Goal: Information Seeking & Learning: Learn about a topic

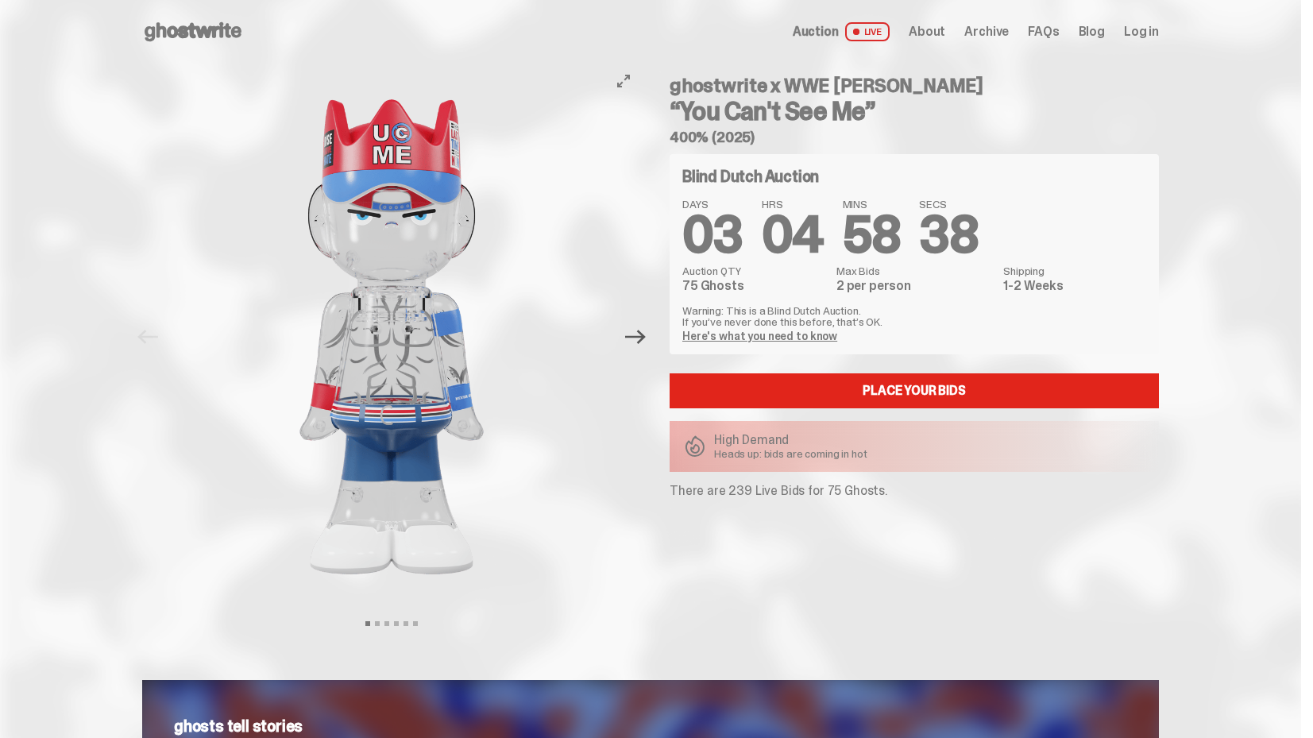
click at [646, 339] on icon "Next" at bounding box center [635, 336] width 21 height 21
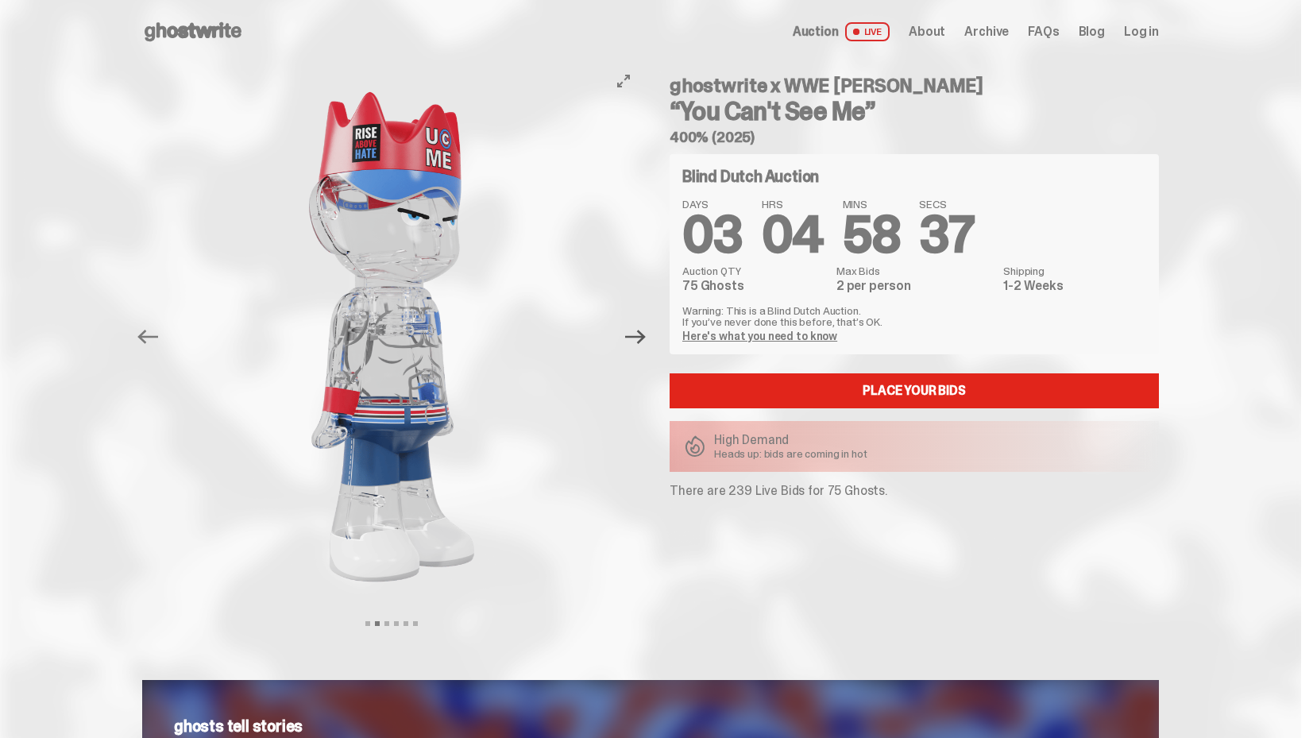
click at [646, 339] on icon "Next" at bounding box center [635, 336] width 21 height 21
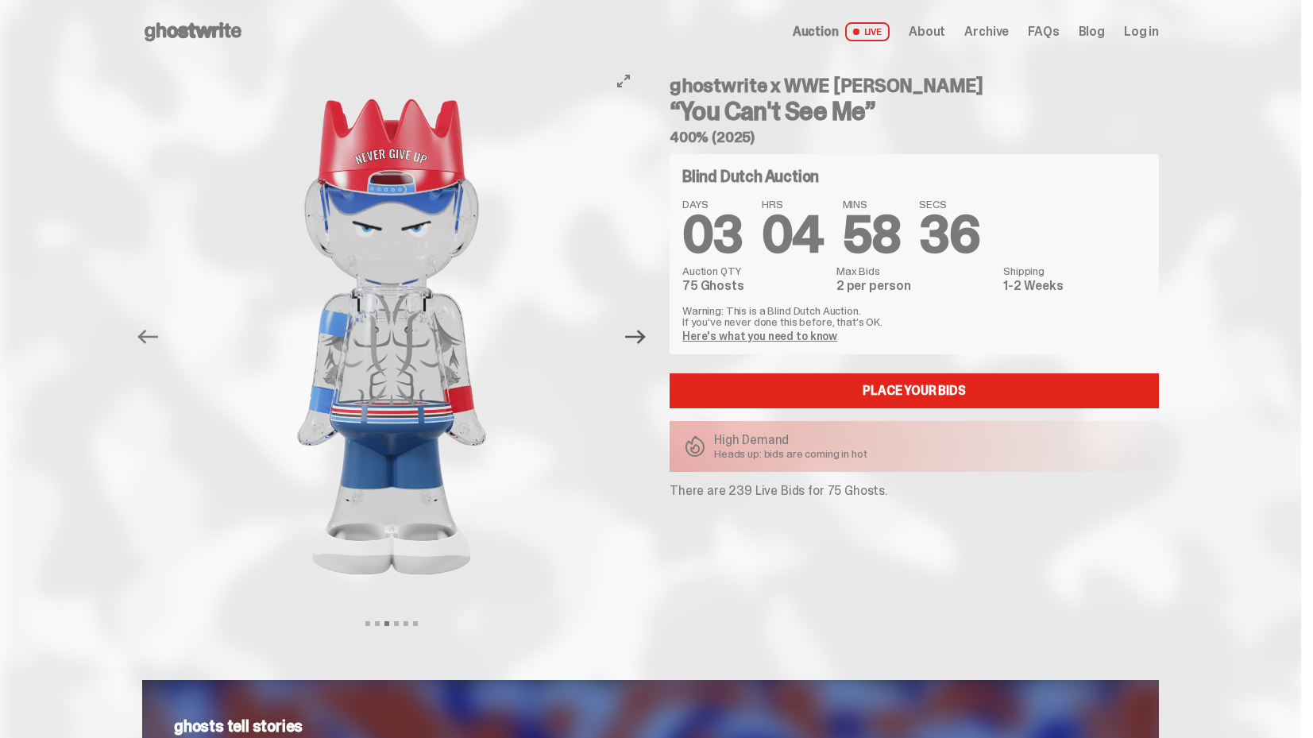
click at [646, 339] on icon "Next" at bounding box center [635, 336] width 21 height 21
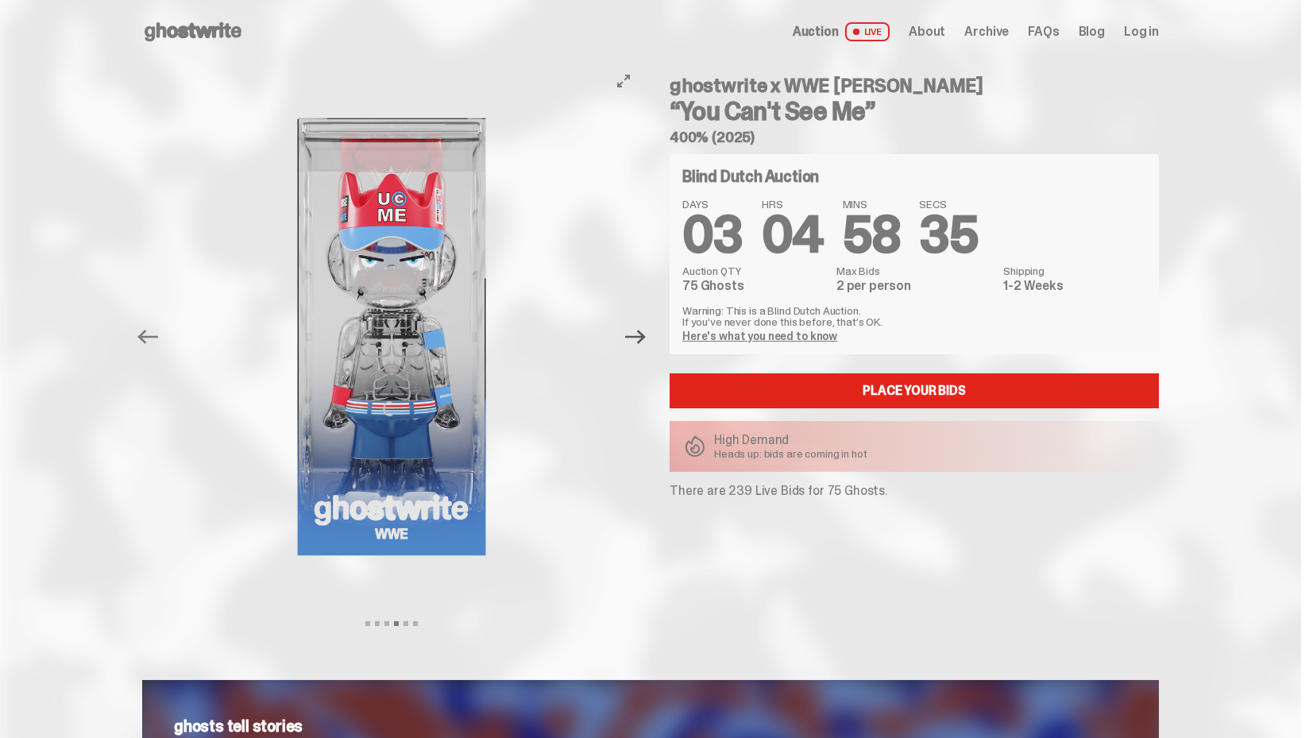
click at [646, 339] on icon "Next" at bounding box center [635, 336] width 21 height 21
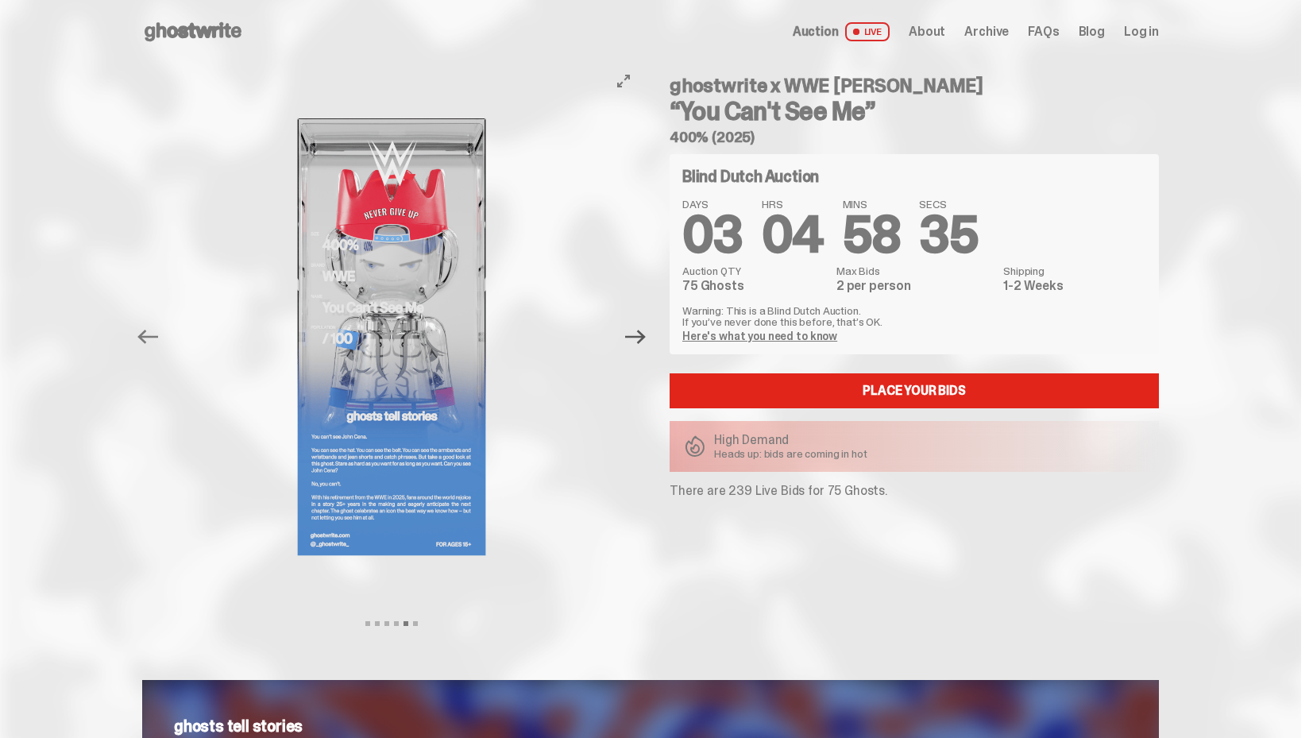
click at [646, 339] on icon "Next" at bounding box center [635, 336] width 21 height 21
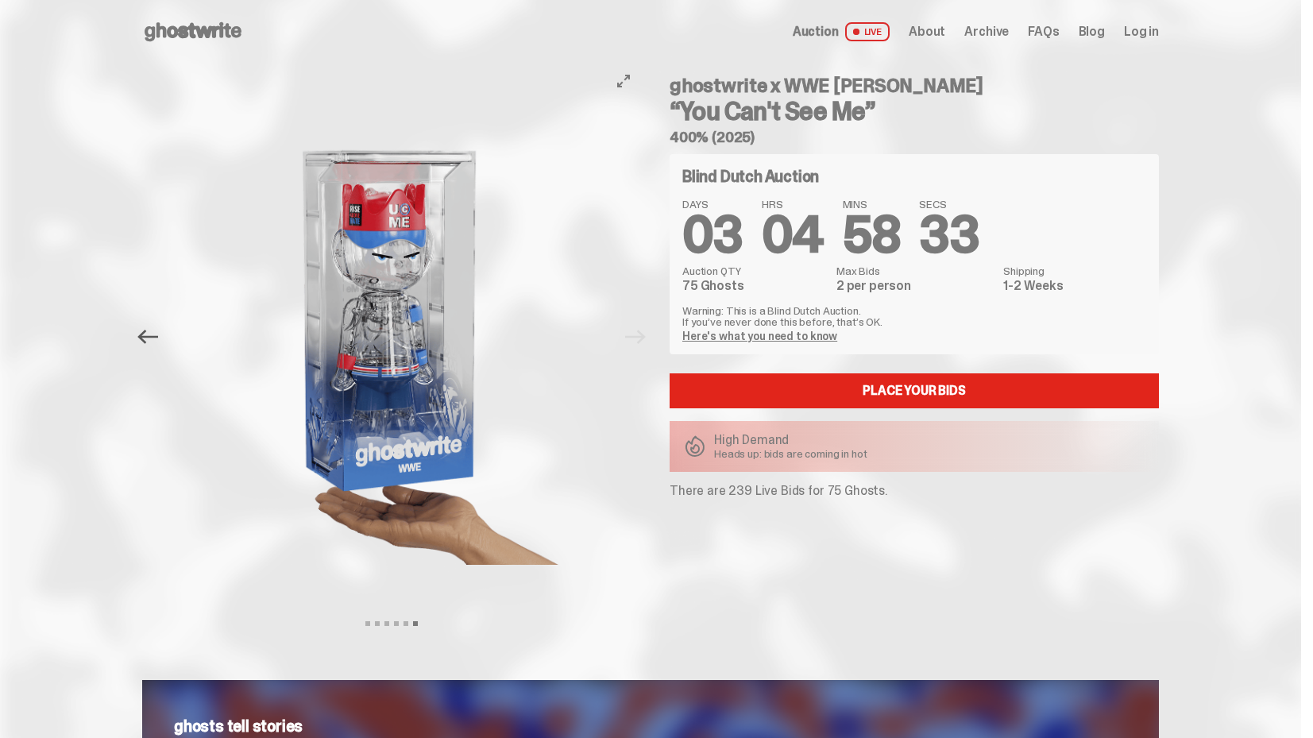
click at [145, 334] on icon "Previous" at bounding box center [147, 336] width 21 height 21
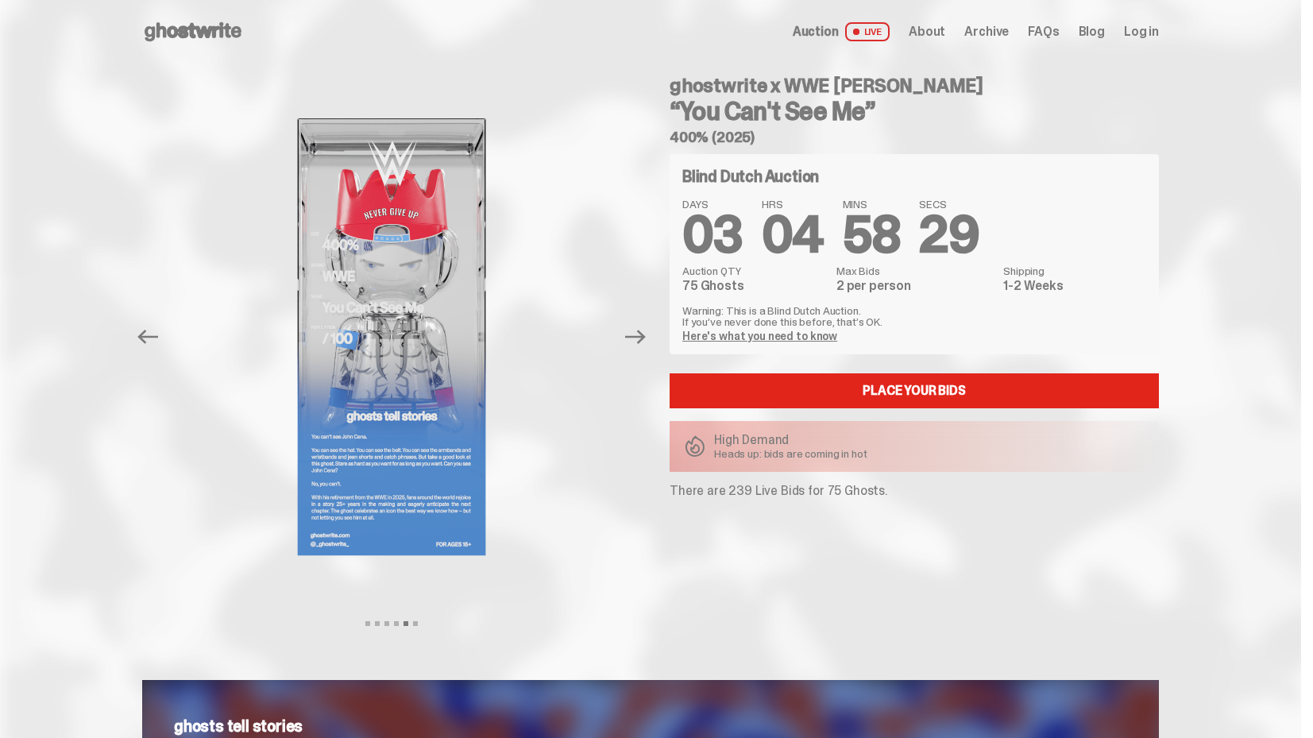
click at [839, 41] on div "Open main menu Home Auction LIVE About Archive FAQs Blog Log in" at bounding box center [650, 31] width 1017 height 25
click at [834, 30] on span "Auction" at bounding box center [816, 31] width 46 height 13
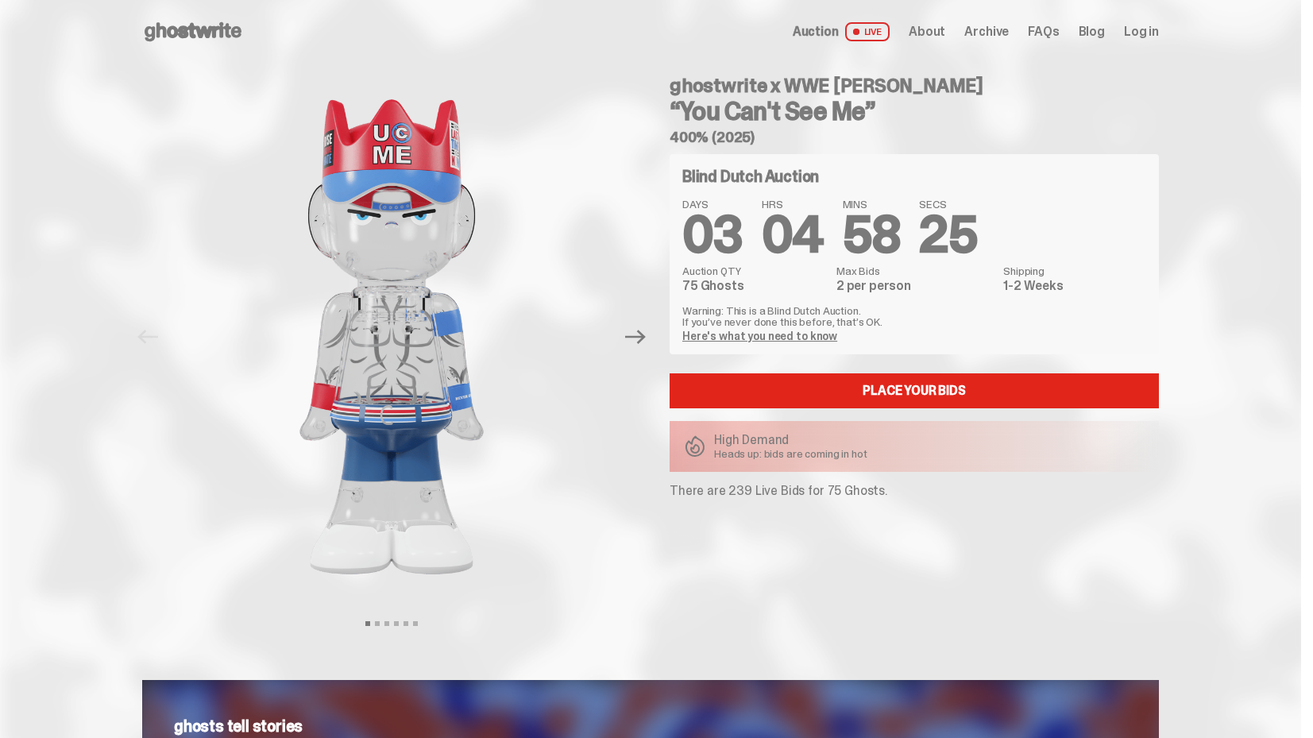
click at [944, 34] on span "About" at bounding box center [927, 31] width 37 height 13
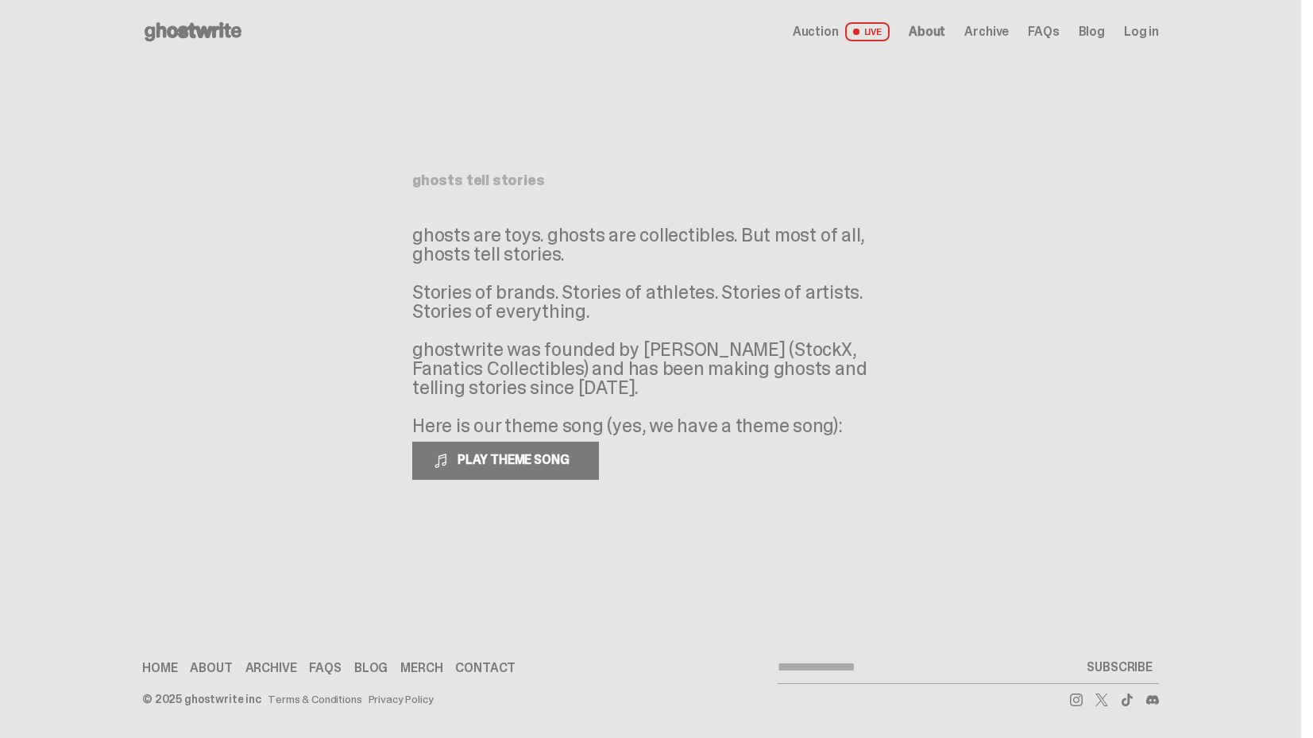
click at [990, 33] on span "Archive" at bounding box center [986, 31] width 44 height 13
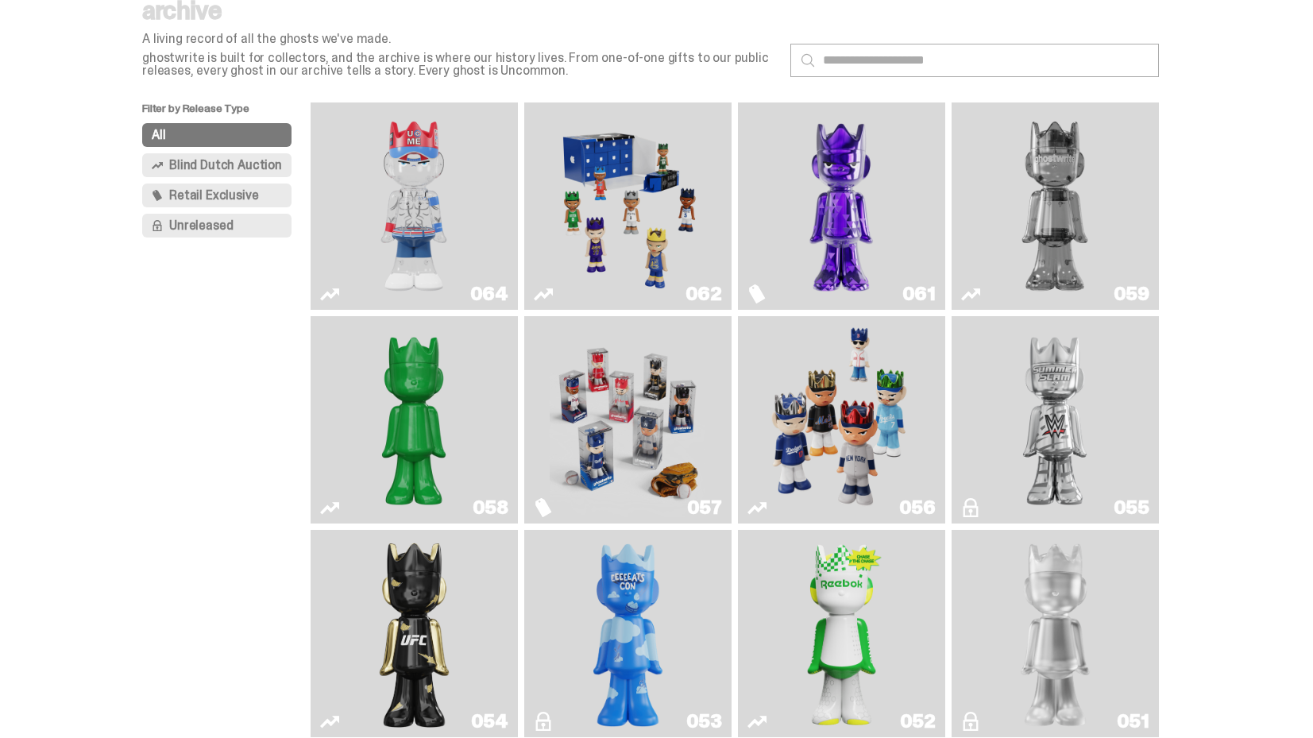
scroll to position [77, 0]
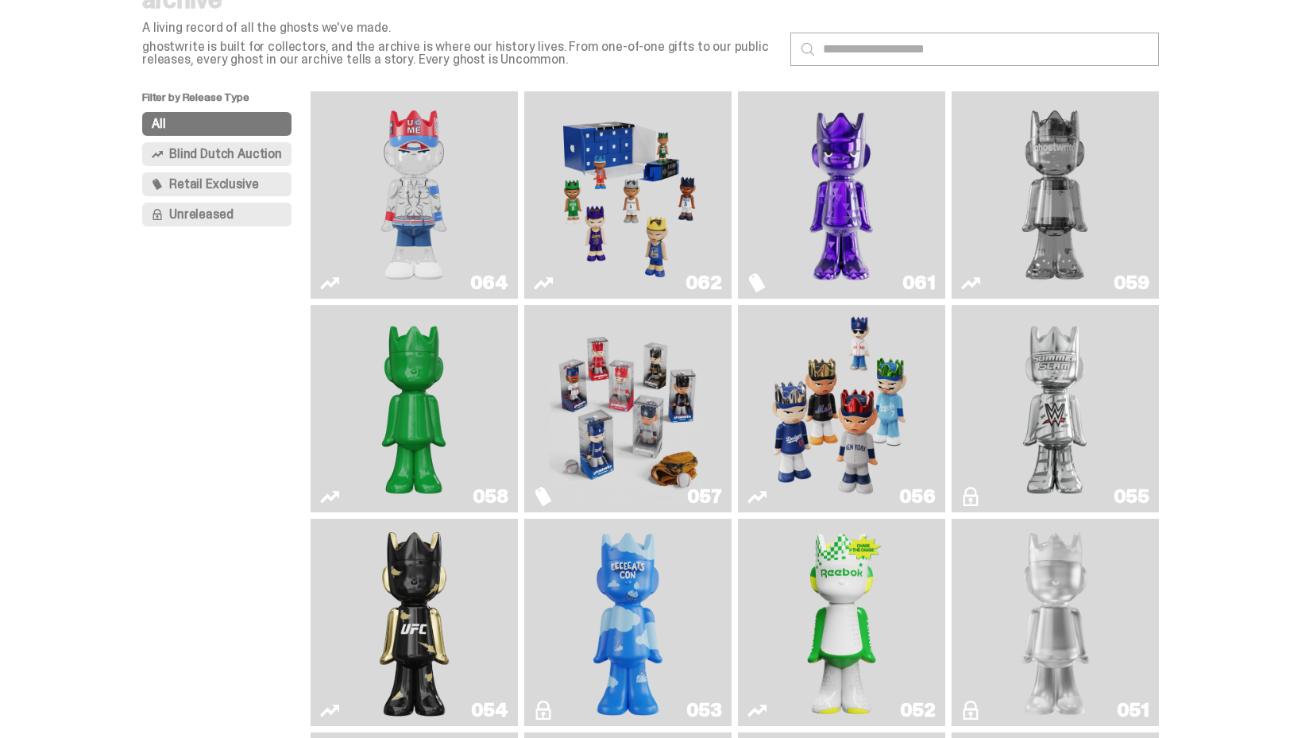
click at [847, 194] on img "Fantasy" at bounding box center [841, 195] width 156 height 195
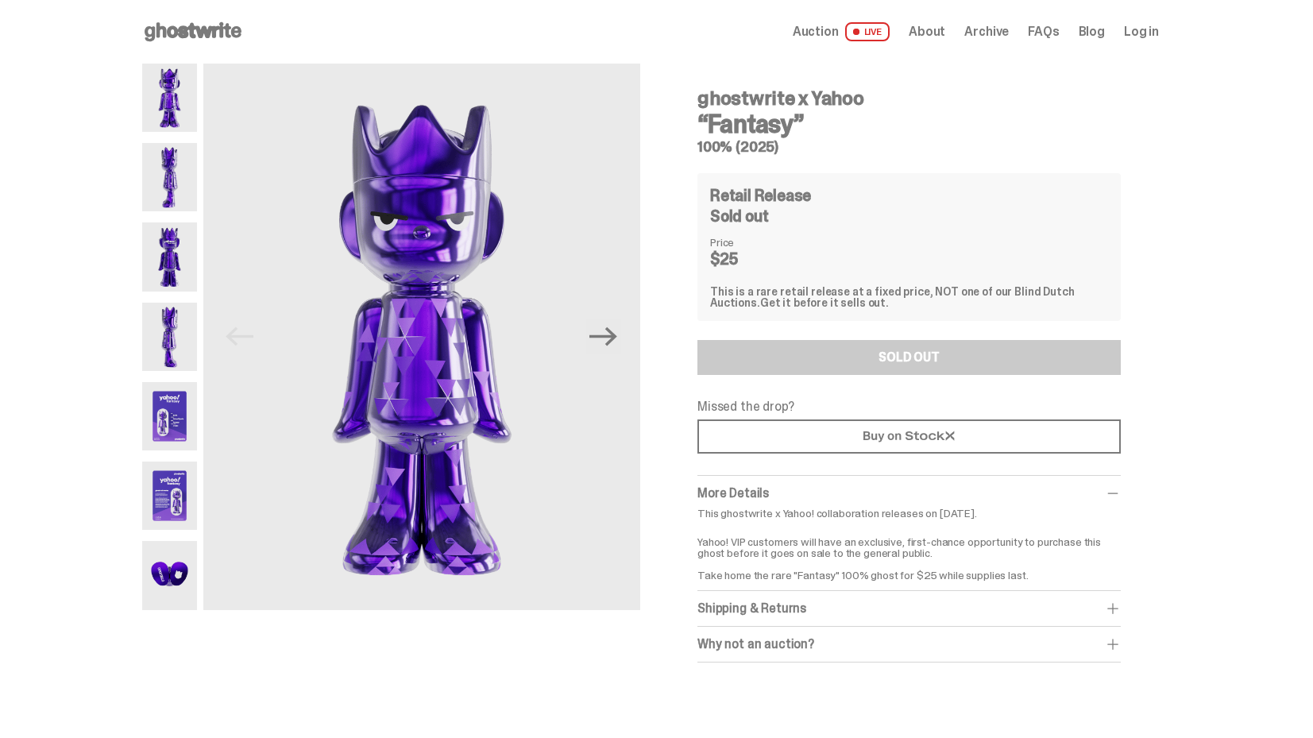
click at [182, 428] on img at bounding box center [169, 416] width 55 height 68
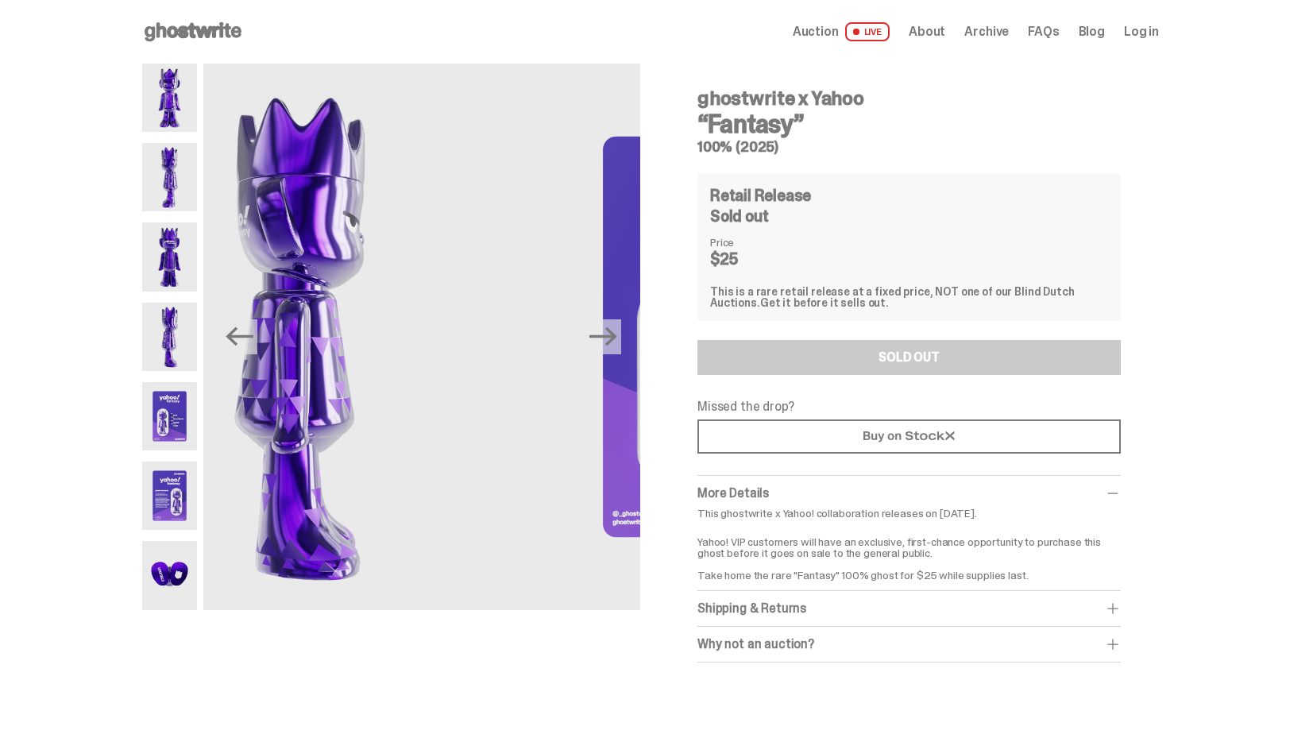
click at [177, 496] on img at bounding box center [169, 495] width 55 height 68
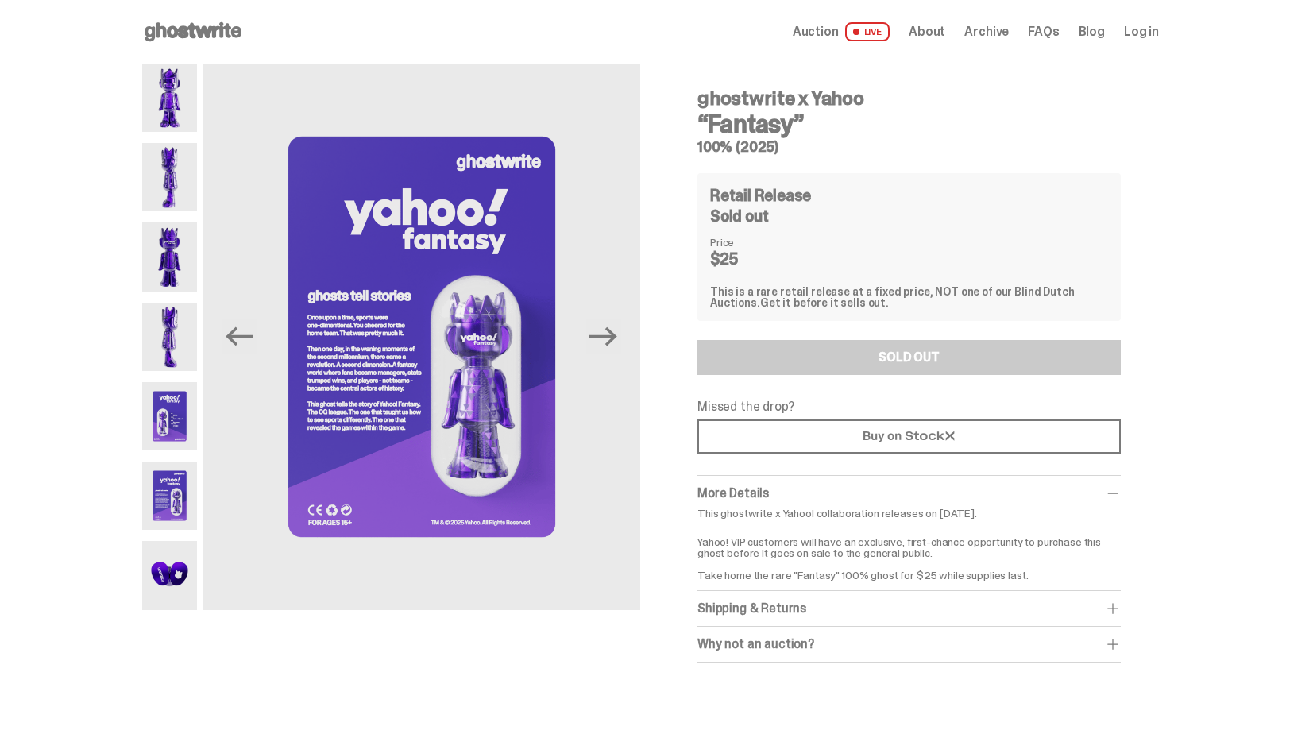
click at [173, 183] on img at bounding box center [169, 177] width 55 height 68
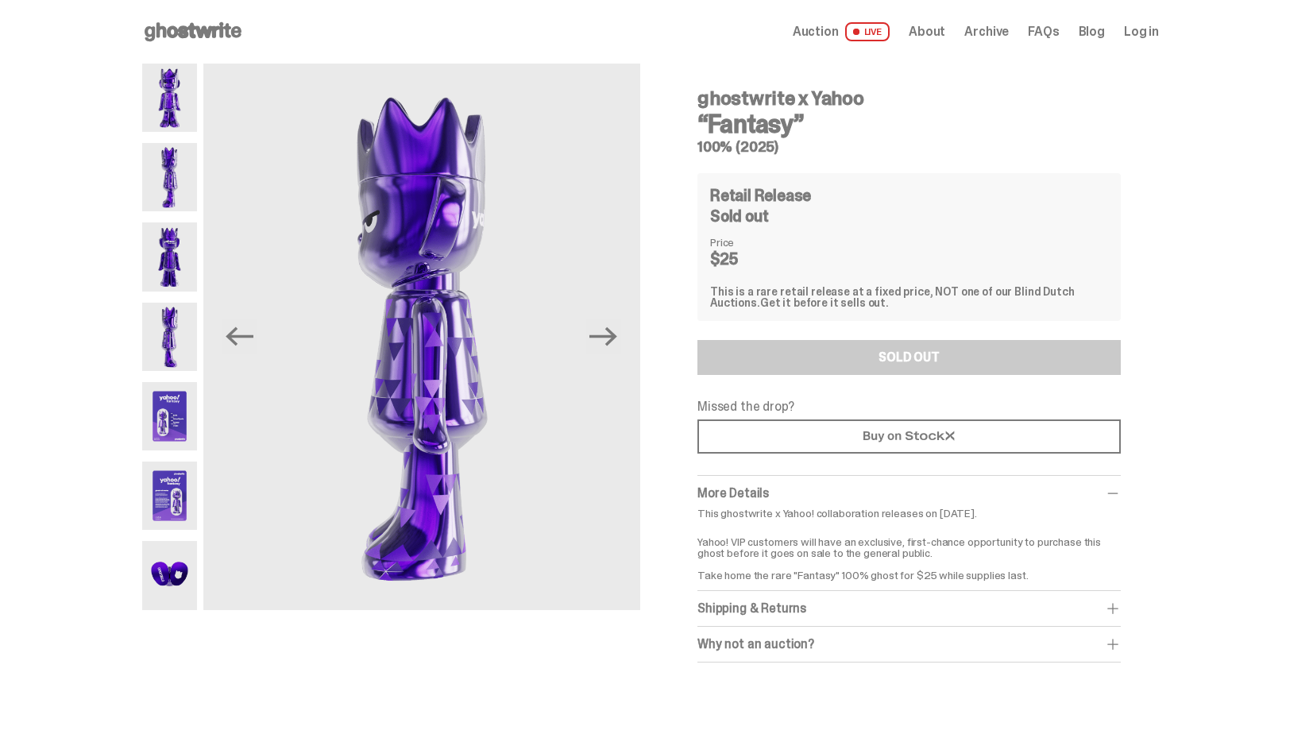
click at [164, 95] on img at bounding box center [169, 98] width 55 height 68
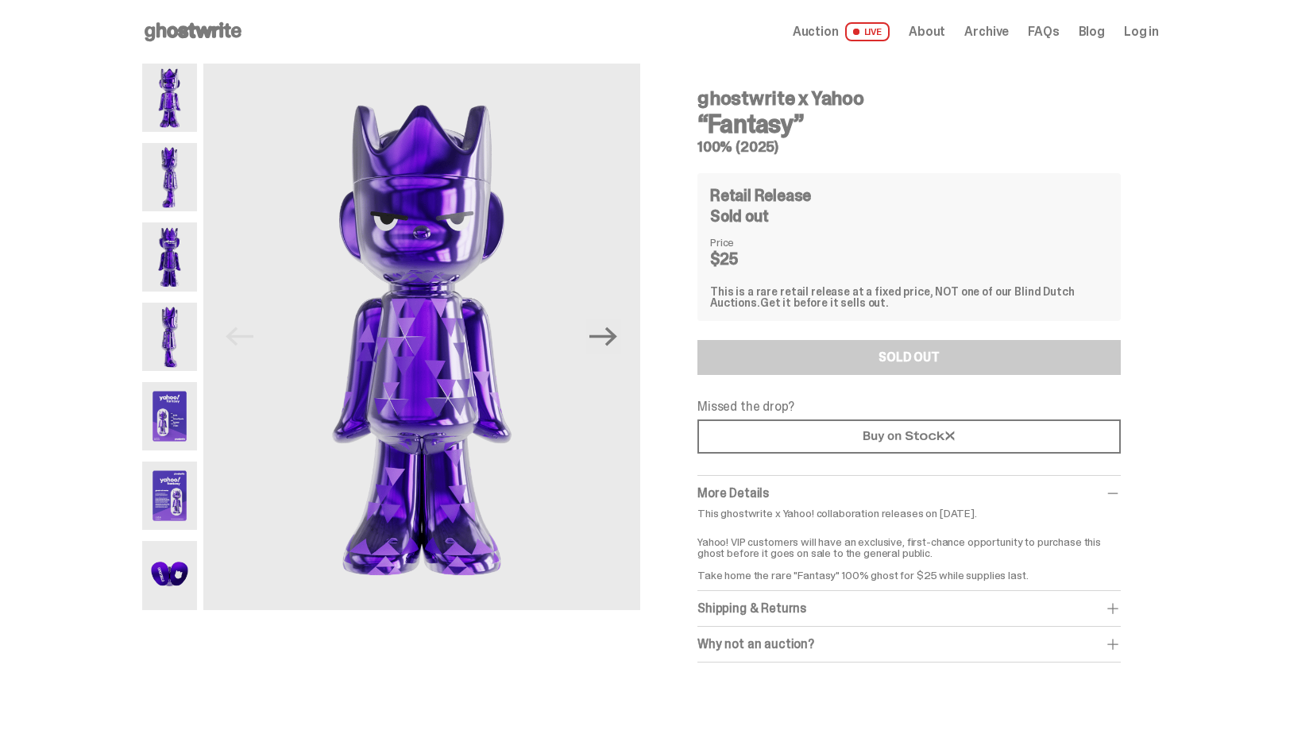
click at [172, 162] on img at bounding box center [169, 177] width 55 height 68
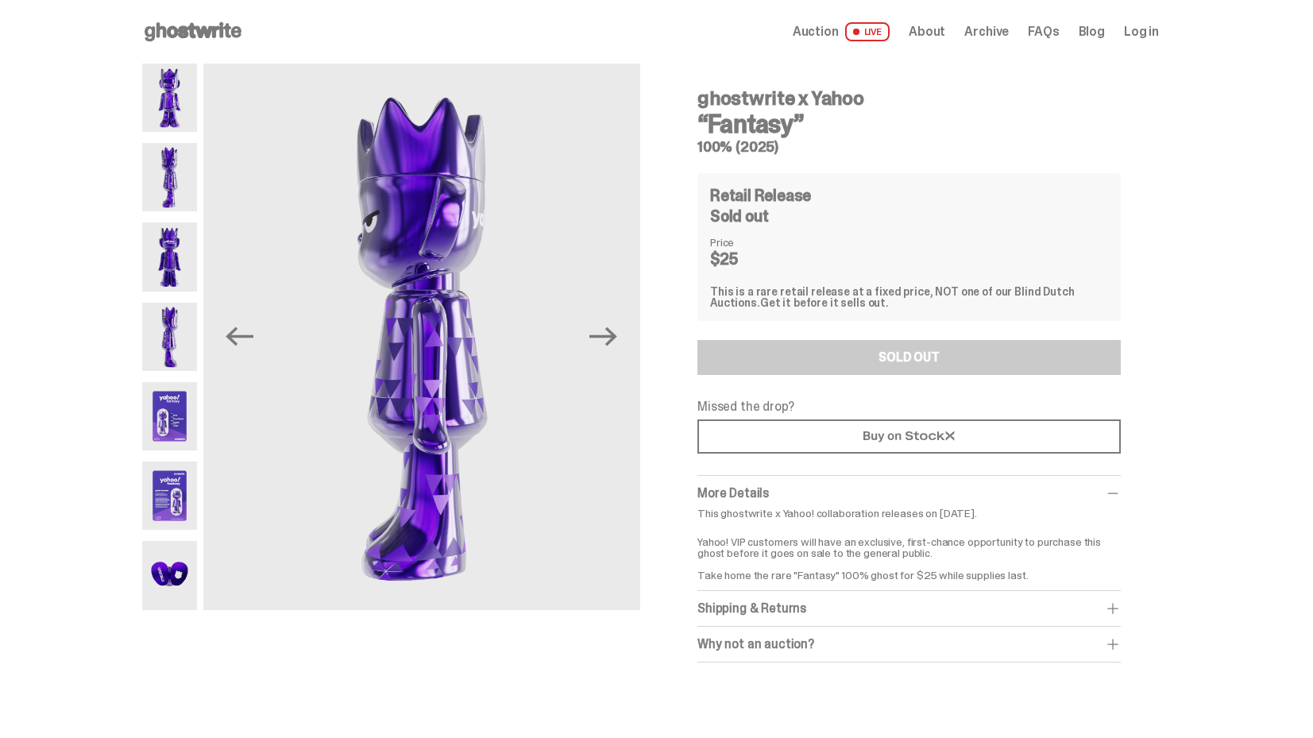
click at [175, 221] on div at bounding box center [169, 337] width 55 height 546
click at [182, 287] on img at bounding box center [169, 256] width 55 height 68
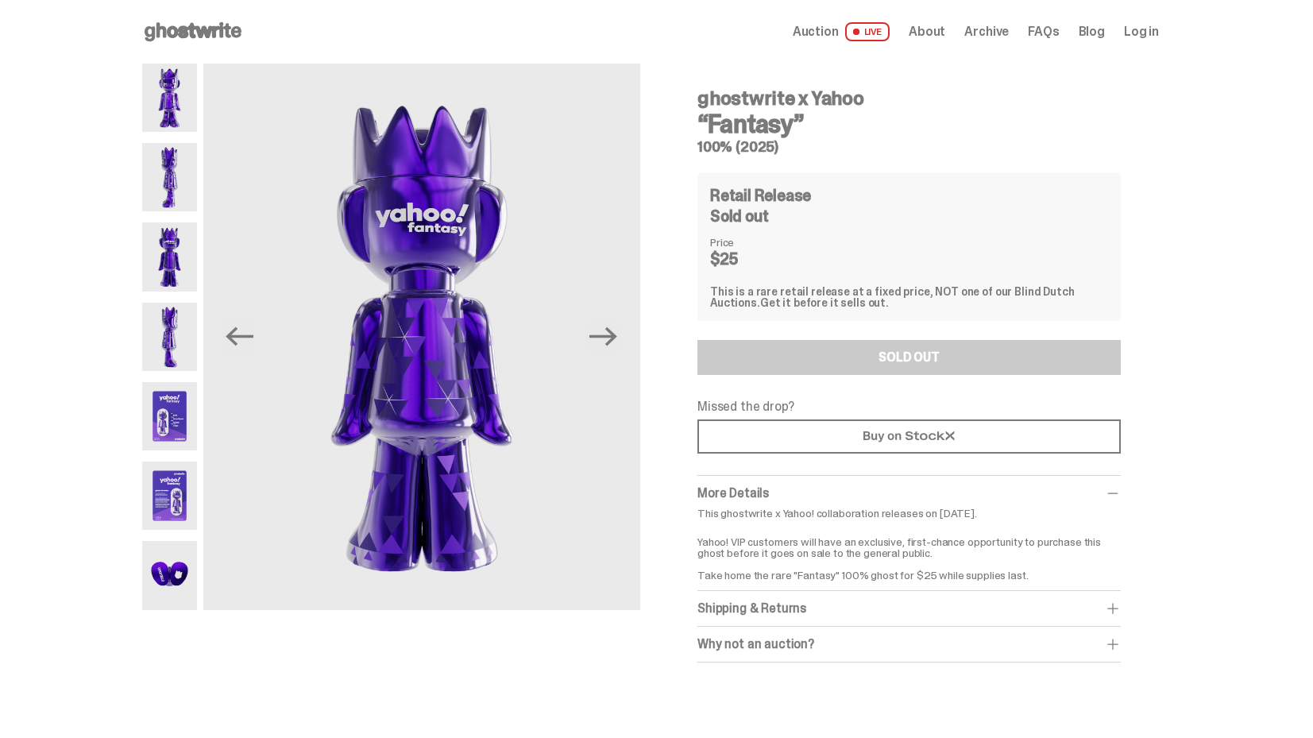
click at [195, 430] on img at bounding box center [169, 416] width 55 height 68
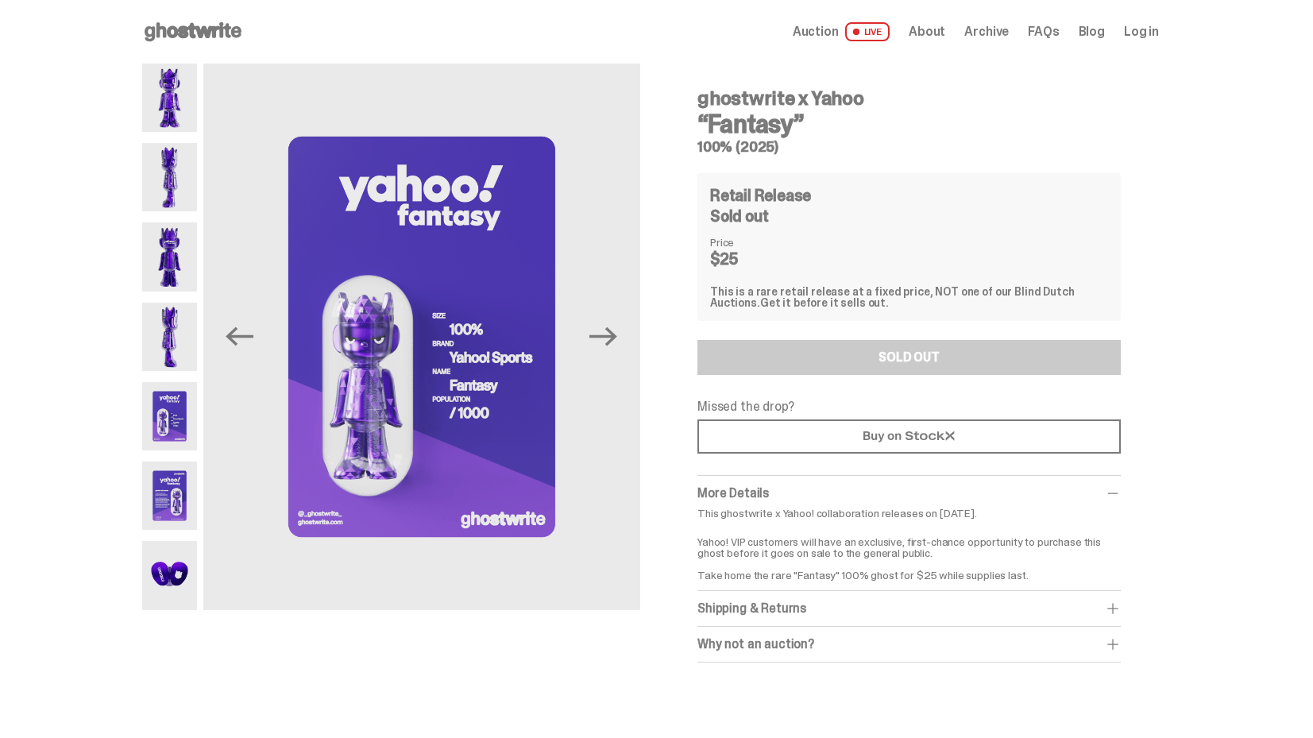
click at [179, 496] on img at bounding box center [169, 495] width 55 height 68
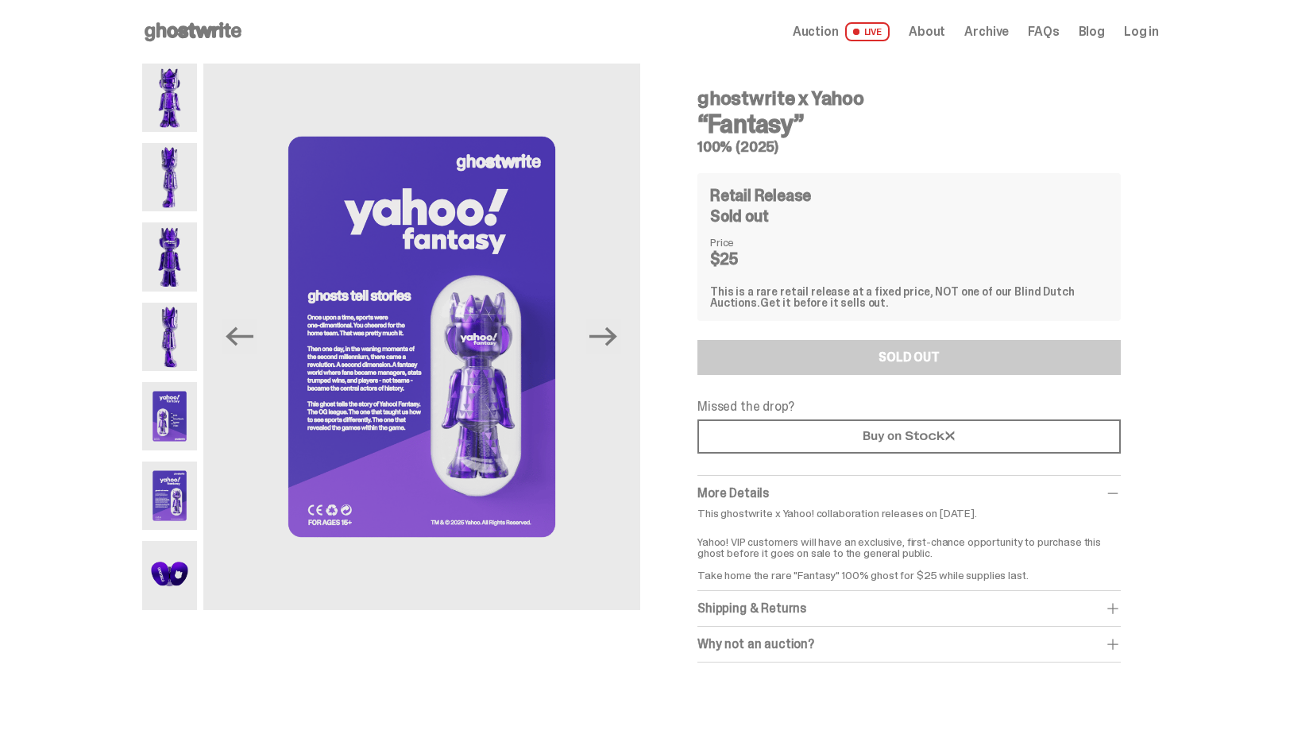
click at [185, 585] on img at bounding box center [169, 575] width 55 height 68
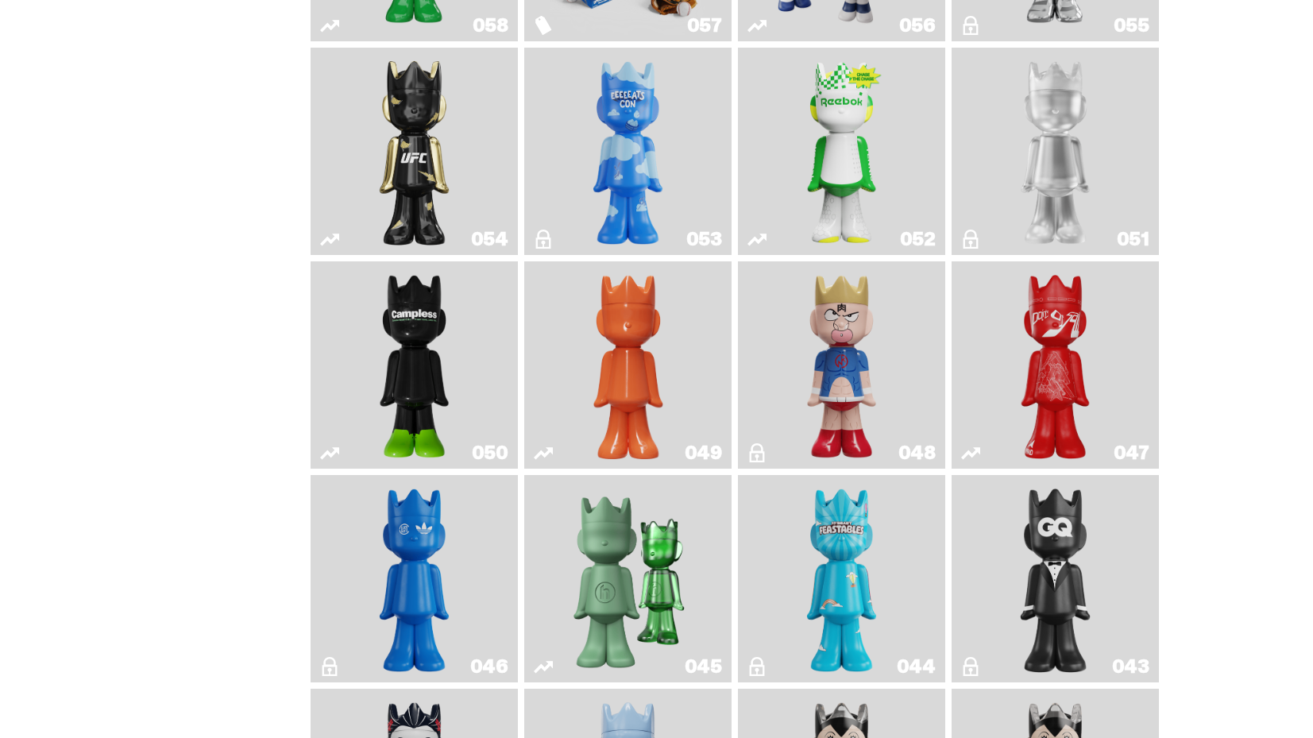
scroll to position [559, 0]
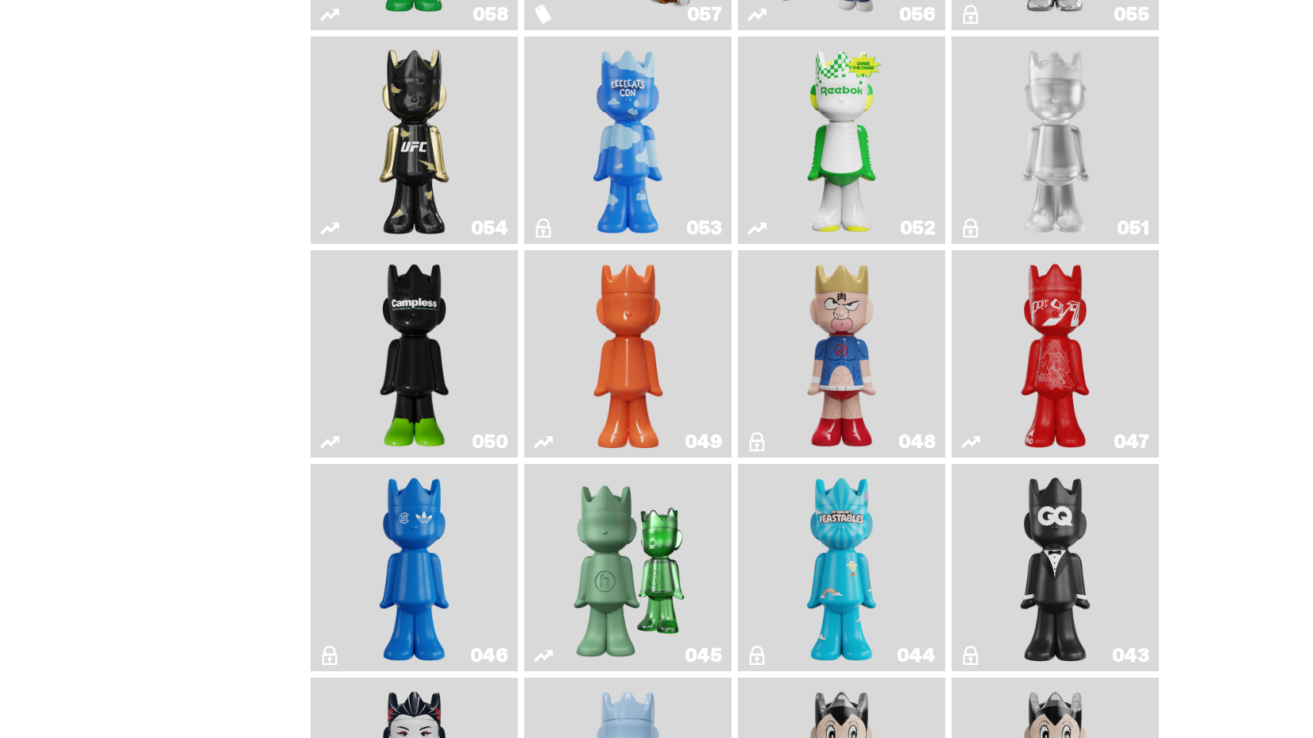
click at [414, 550] on img "ComplexCon HK" at bounding box center [414, 567] width 84 height 195
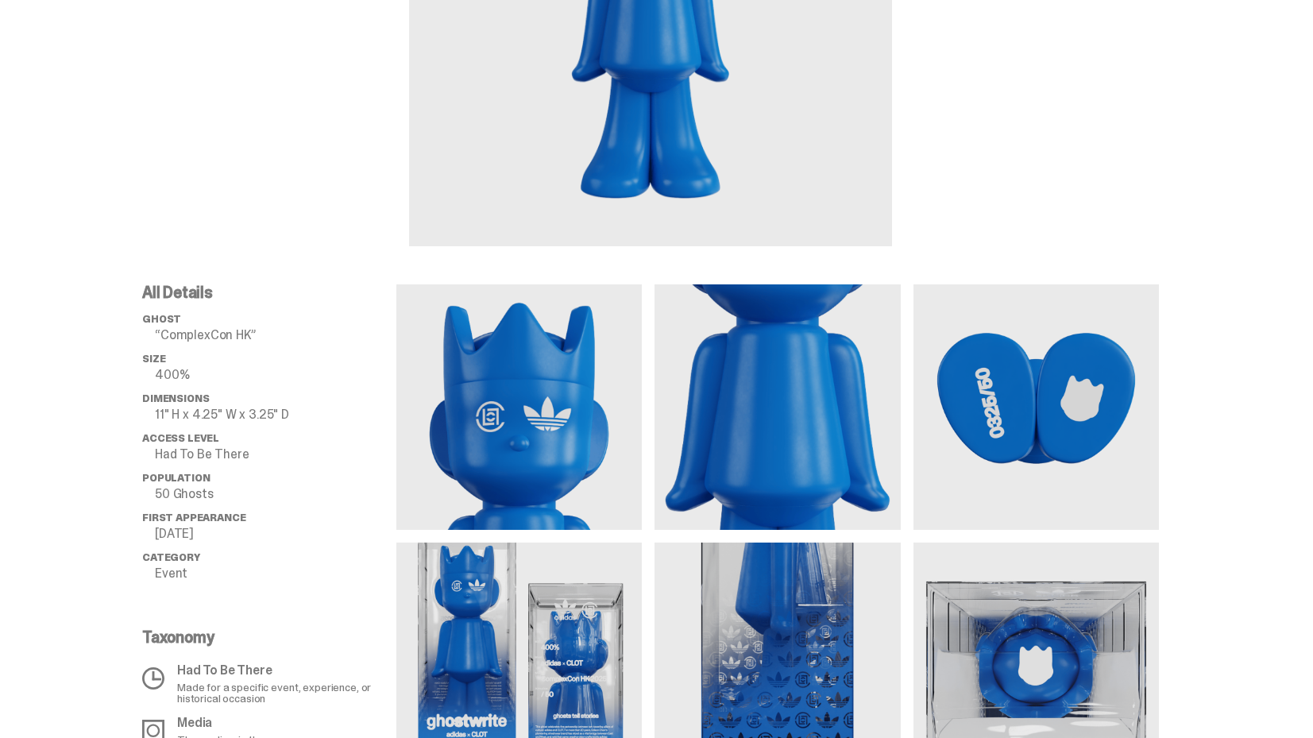
scroll to position [464, 0]
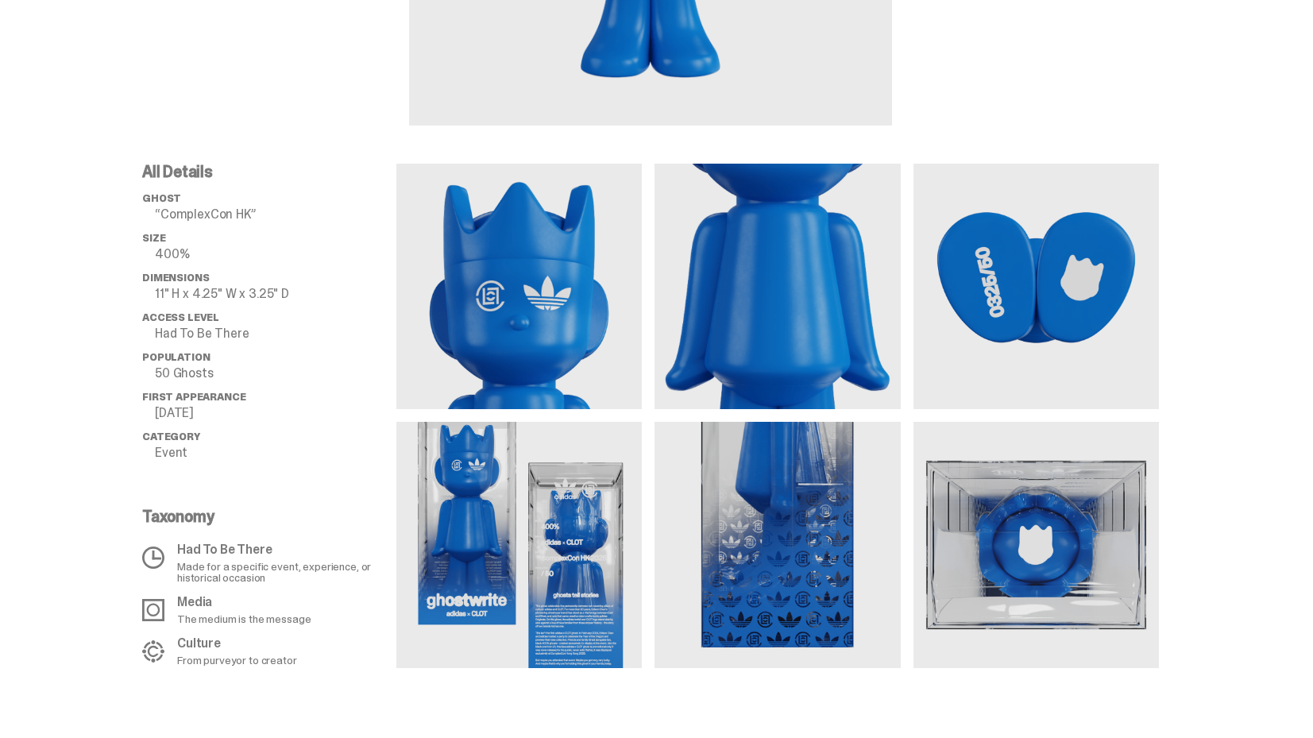
click at [480, 527] on img at bounding box center [518, 544] width 245 height 245
click at [586, 532] on img at bounding box center [518, 544] width 245 height 245
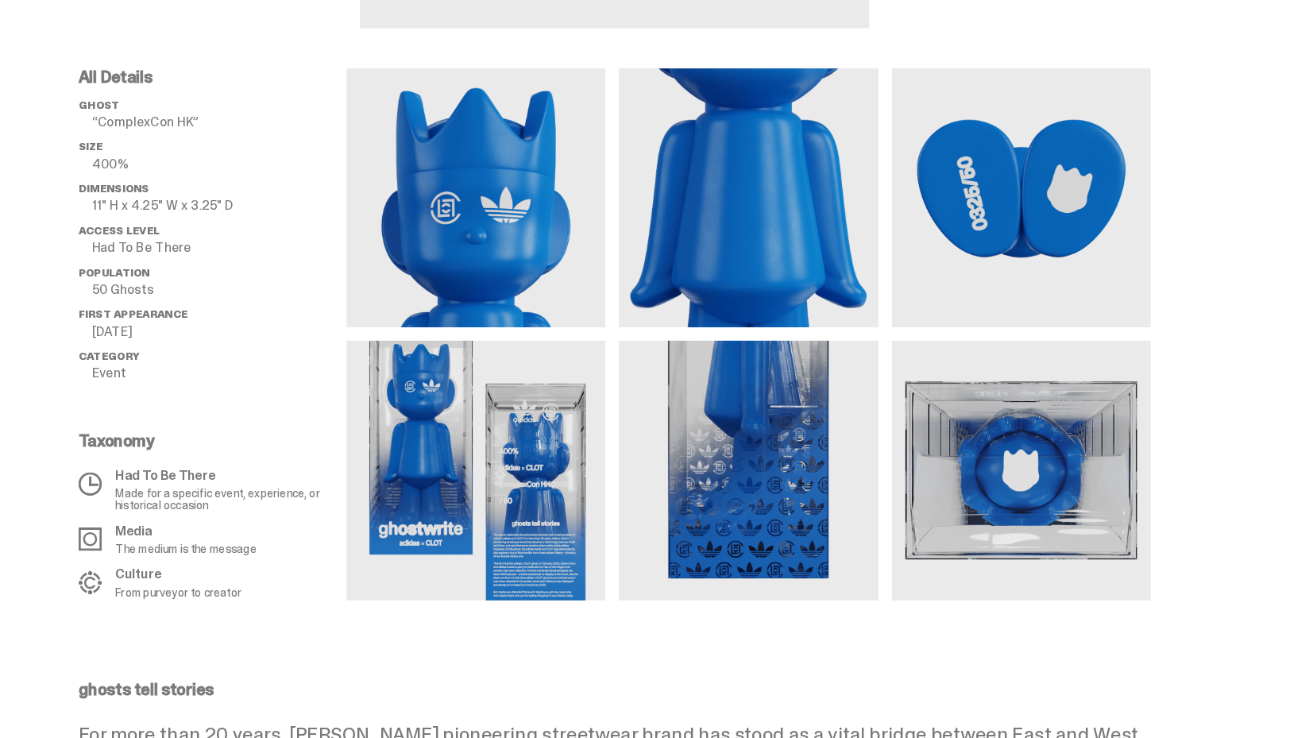
scroll to position [524, 0]
